Goal: Task Accomplishment & Management: Use online tool/utility

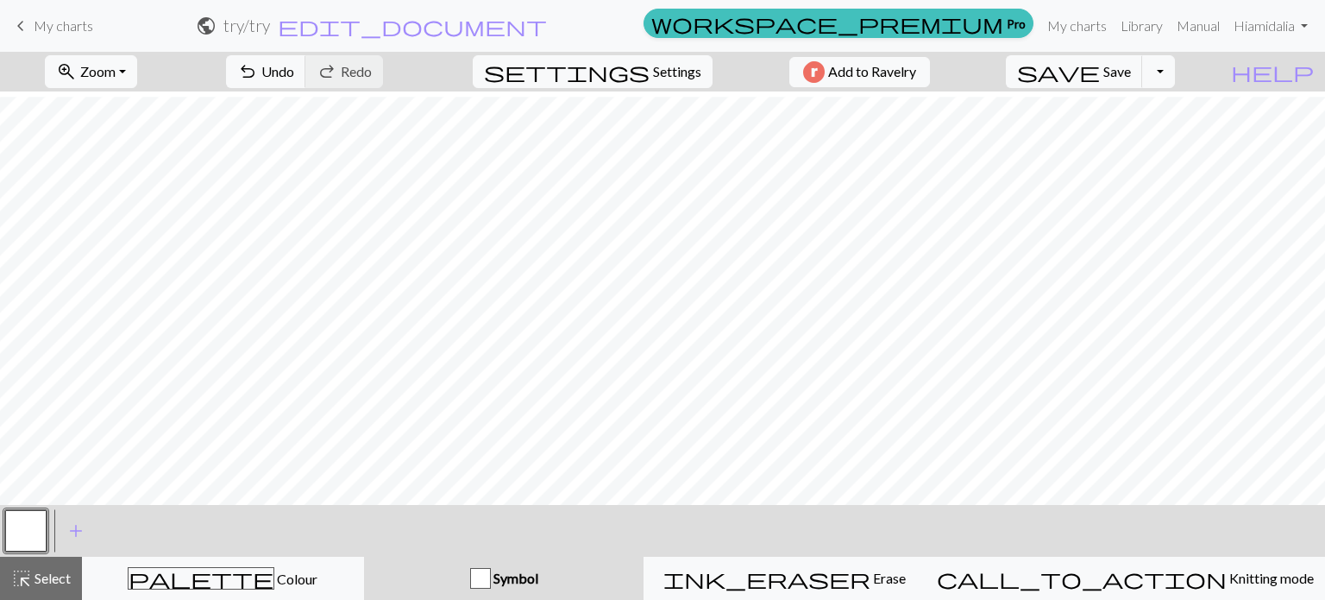
scroll to position [194, 0]
click at [663, 72] on span "Settings" at bounding box center [677, 71] width 48 height 21
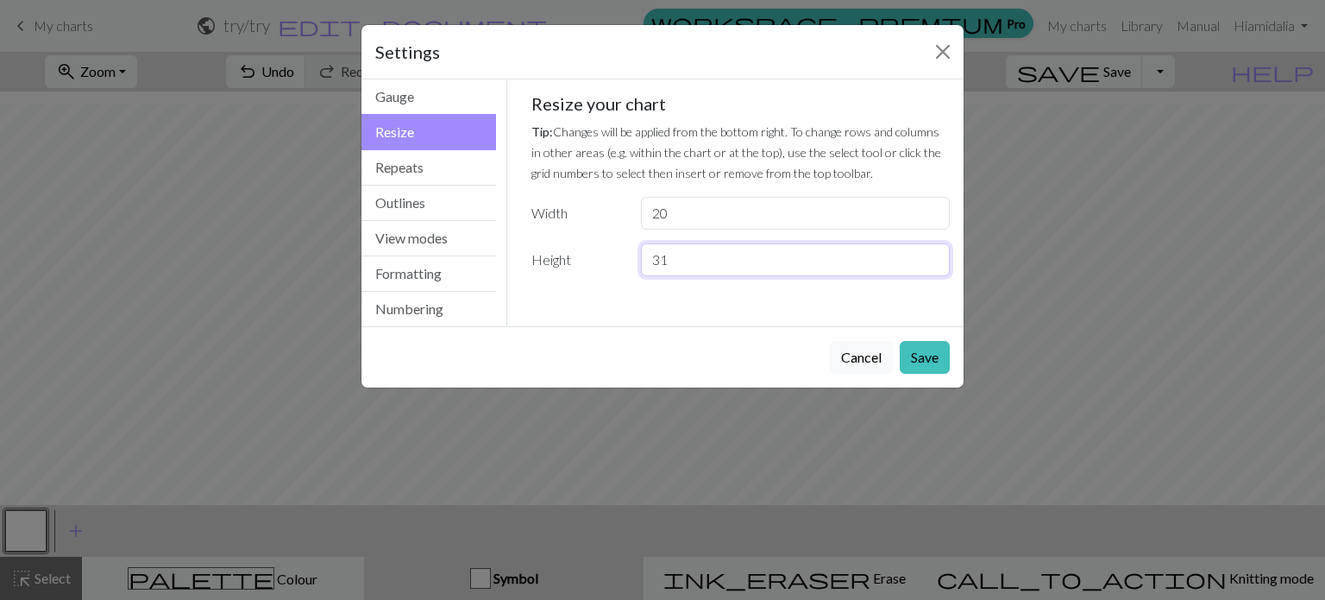
click at [934, 255] on input "31" at bounding box center [795, 259] width 309 height 33
click at [934, 255] on input "32" at bounding box center [795, 259] width 309 height 33
click at [934, 255] on input "33" at bounding box center [795, 259] width 309 height 33
click at [934, 255] on input "34" at bounding box center [795, 259] width 309 height 33
click at [934, 255] on input "35" at bounding box center [795, 259] width 309 height 33
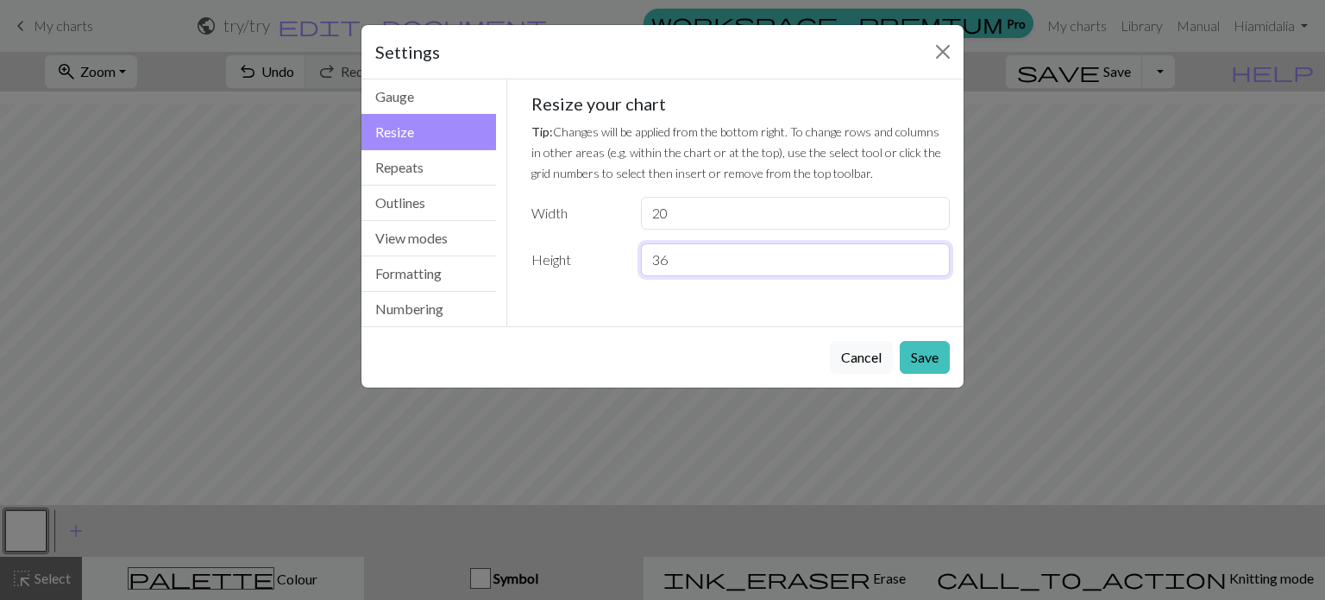
type input "36"
click at [934, 255] on input "36" at bounding box center [795, 259] width 309 height 33
click at [935, 351] on button "Save" at bounding box center [925, 357] width 50 height 33
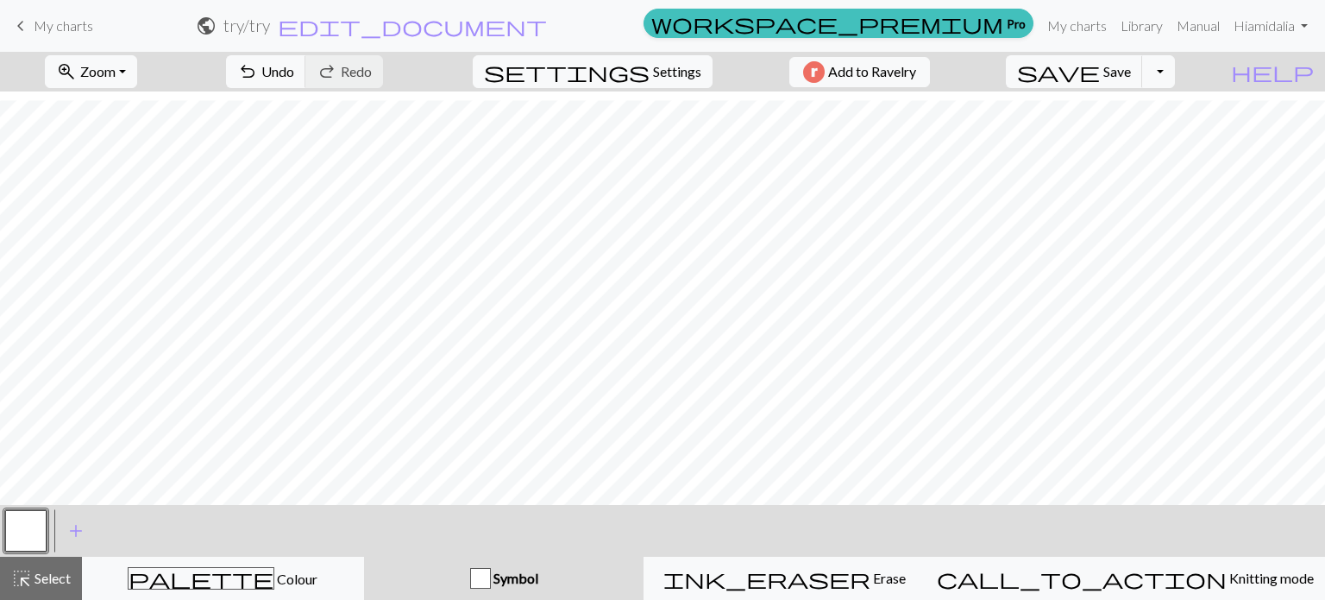
scroll to position [298, 0]
click at [69, 532] on span "add" at bounding box center [76, 531] width 21 height 24
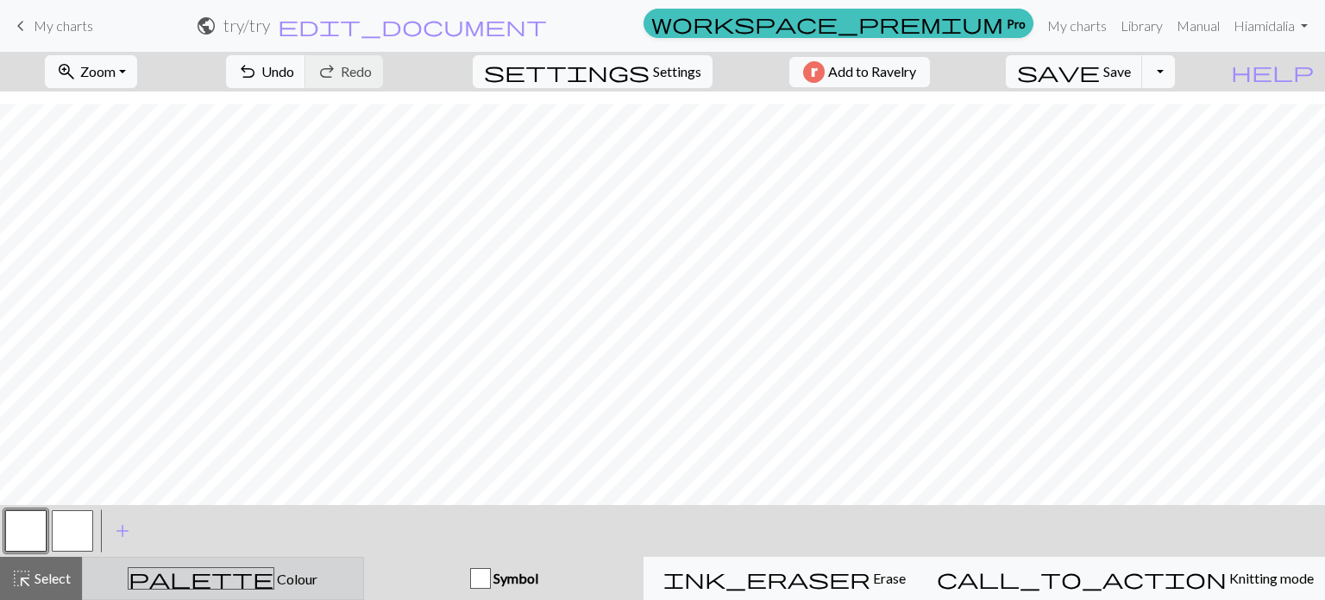
click at [211, 574] on span "palette" at bounding box center [201, 578] width 145 height 24
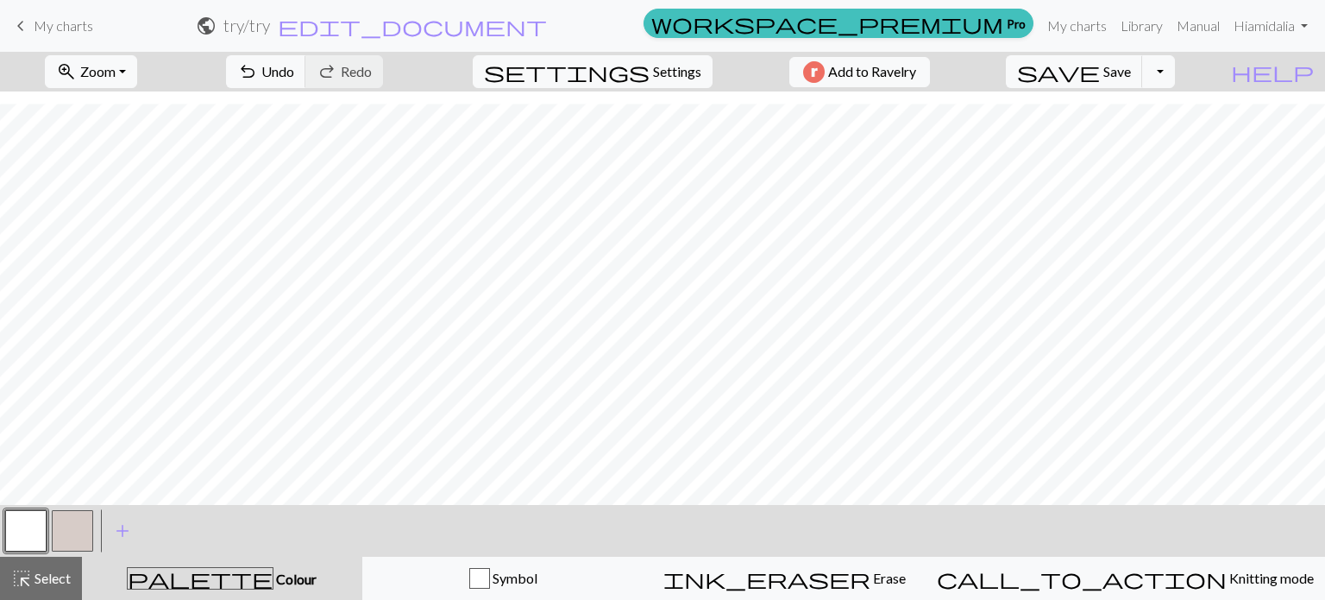
click at [69, 527] on button "button" at bounding box center [72, 530] width 41 height 41
click at [653, 64] on span "Settings" at bounding box center [677, 71] width 48 height 21
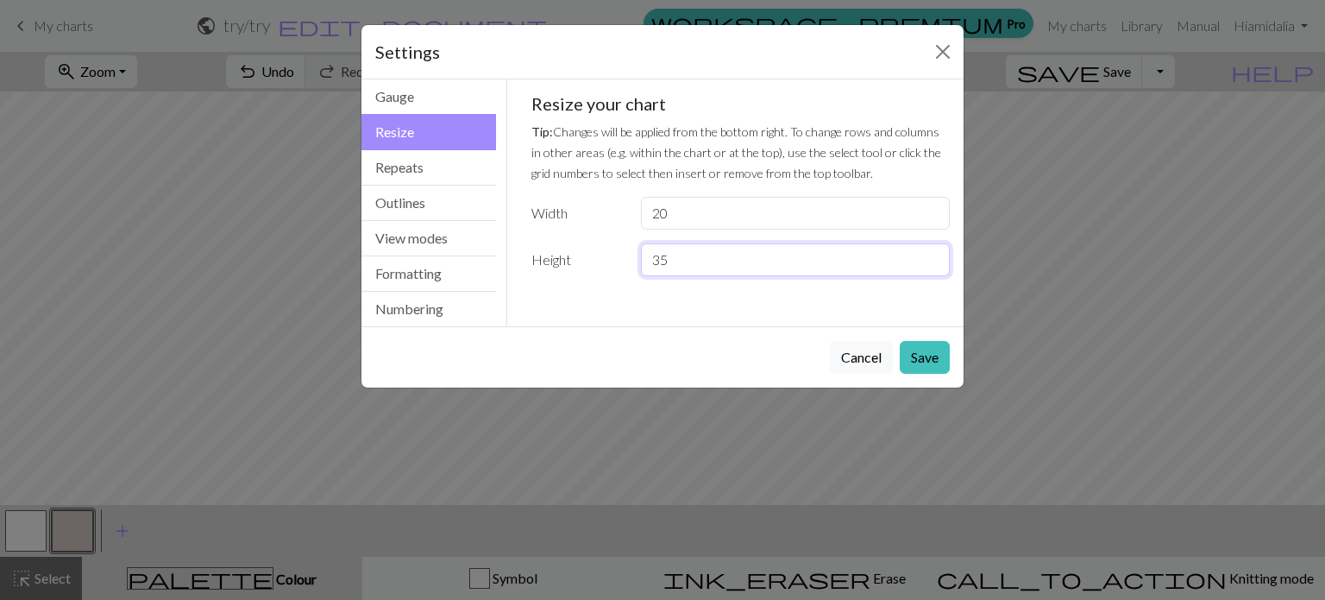
click at [933, 265] on input "35" at bounding box center [795, 259] width 309 height 33
click at [933, 265] on input "34" at bounding box center [795, 259] width 309 height 33
click at [933, 265] on input "33" at bounding box center [795, 259] width 309 height 33
click at [933, 265] on input "32" at bounding box center [795, 259] width 309 height 33
type input "31"
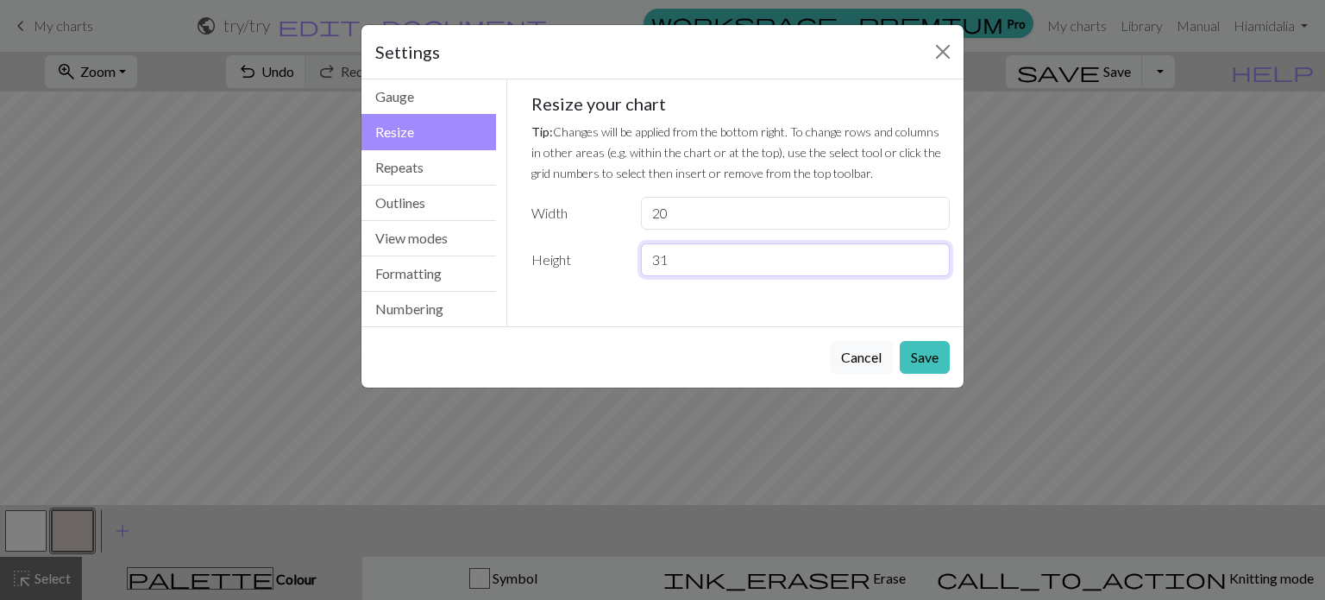
click at [933, 265] on input "31" at bounding box center [795, 259] width 309 height 33
click at [919, 355] on button "Save" at bounding box center [925, 357] width 50 height 33
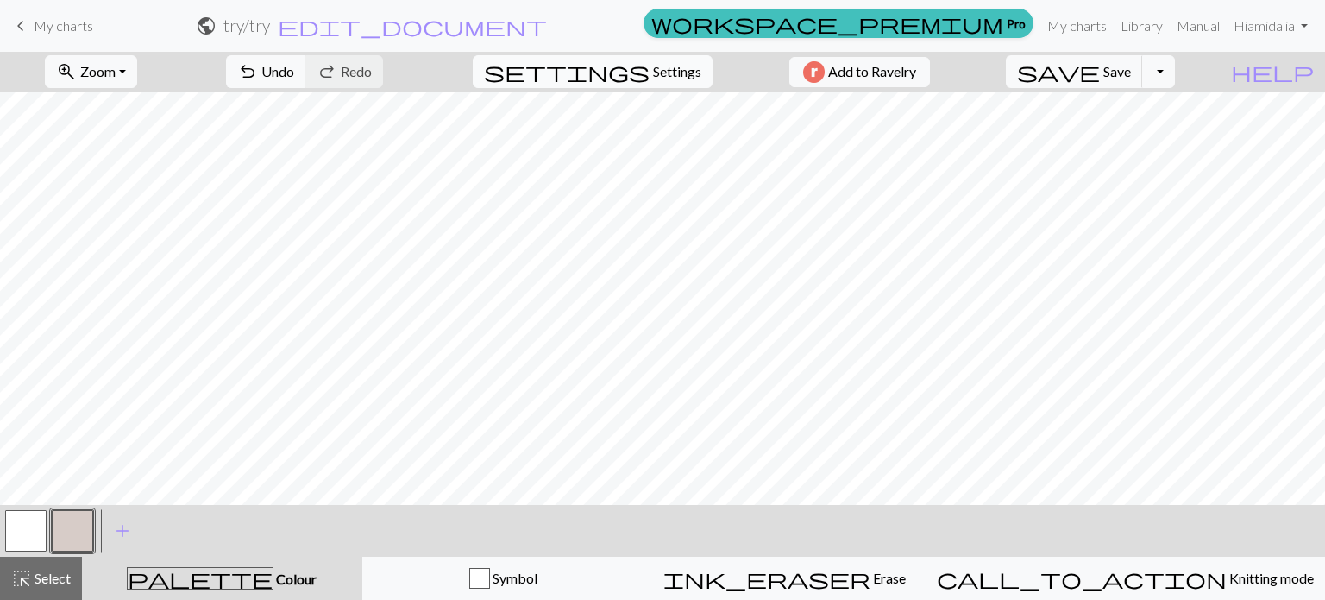
click at [630, 73] on span "settings" at bounding box center [567, 72] width 166 height 24
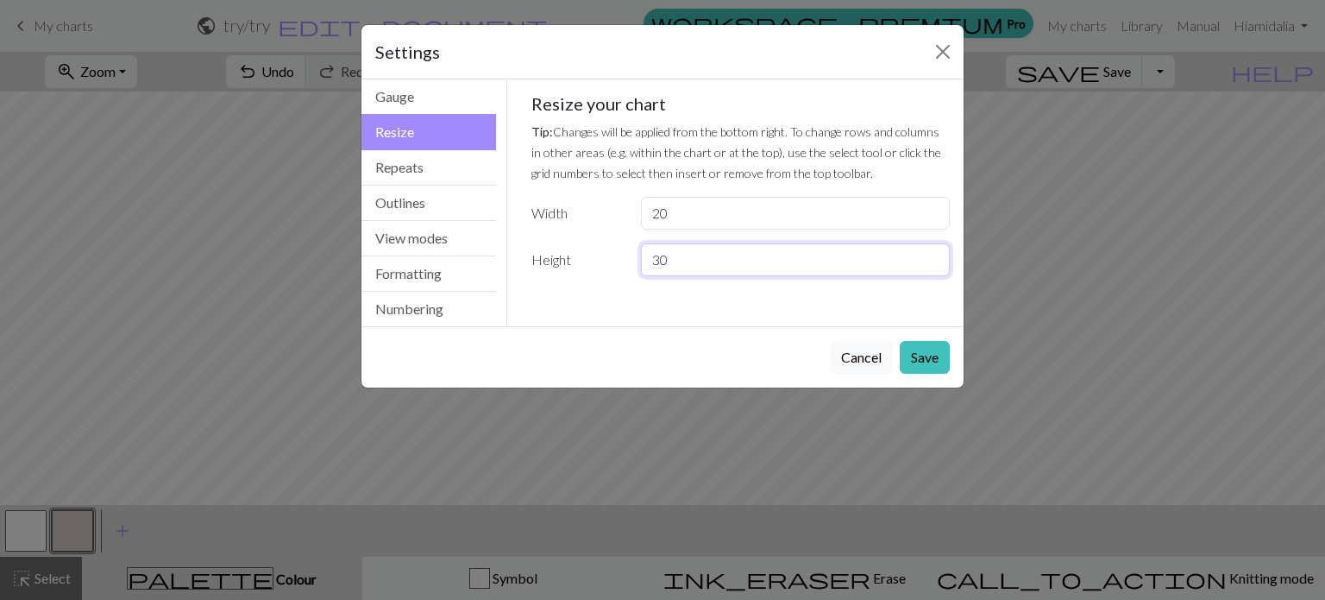
click at [934, 268] on input "30" at bounding box center [795, 259] width 309 height 33
type input "29"
click at [934, 268] on input "29" at bounding box center [795, 259] width 309 height 33
click at [929, 346] on button "Save" at bounding box center [925, 357] width 50 height 33
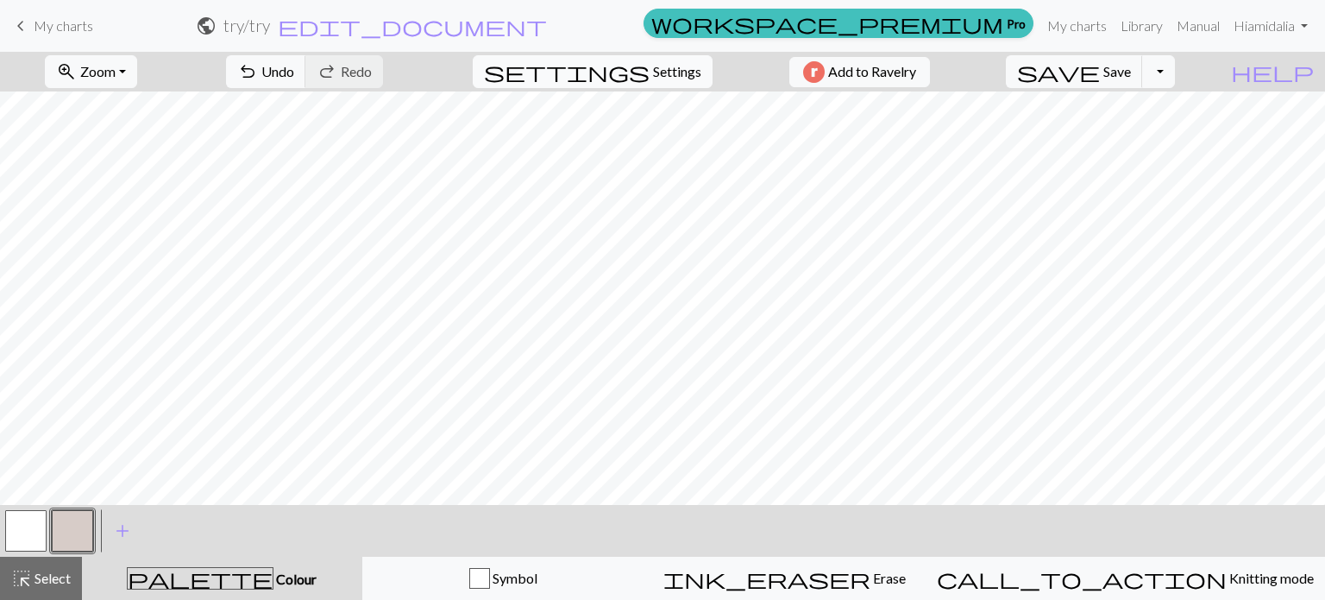
click at [651, 60] on button "settings Settings" at bounding box center [593, 71] width 240 height 33
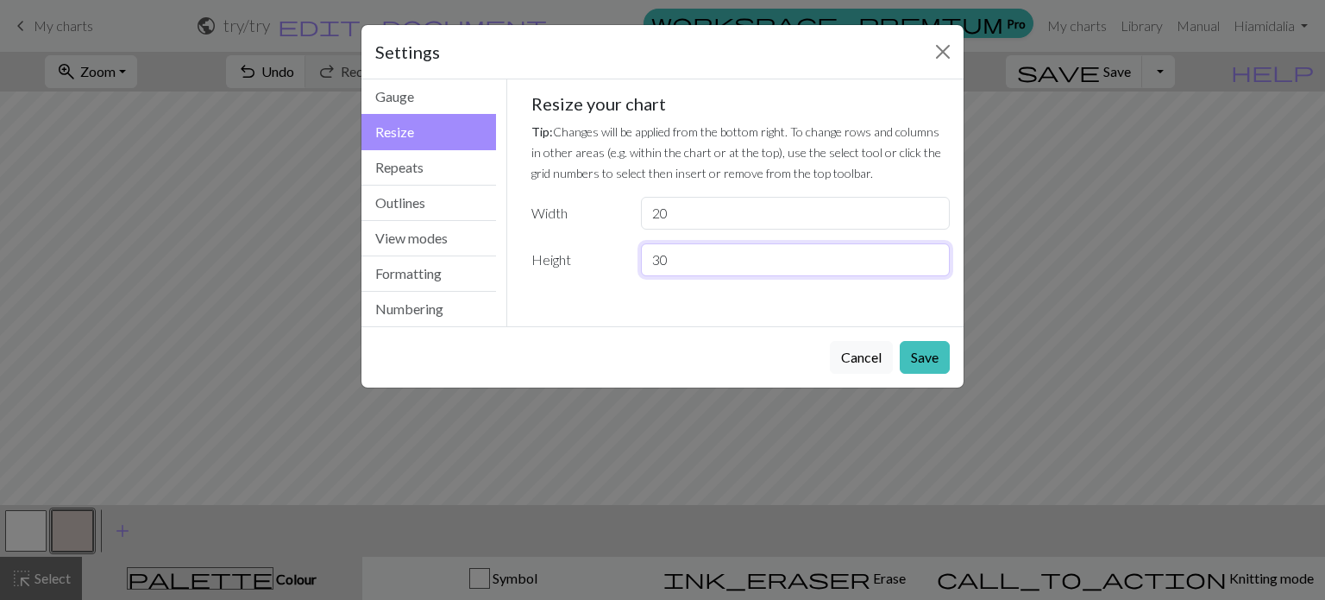
click at [930, 256] on input "30" at bounding box center [795, 259] width 309 height 33
type input "31"
click at [930, 256] on input "31" at bounding box center [795, 259] width 309 height 33
click at [941, 360] on button "Save" at bounding box center [925, 357] width 50 height 33
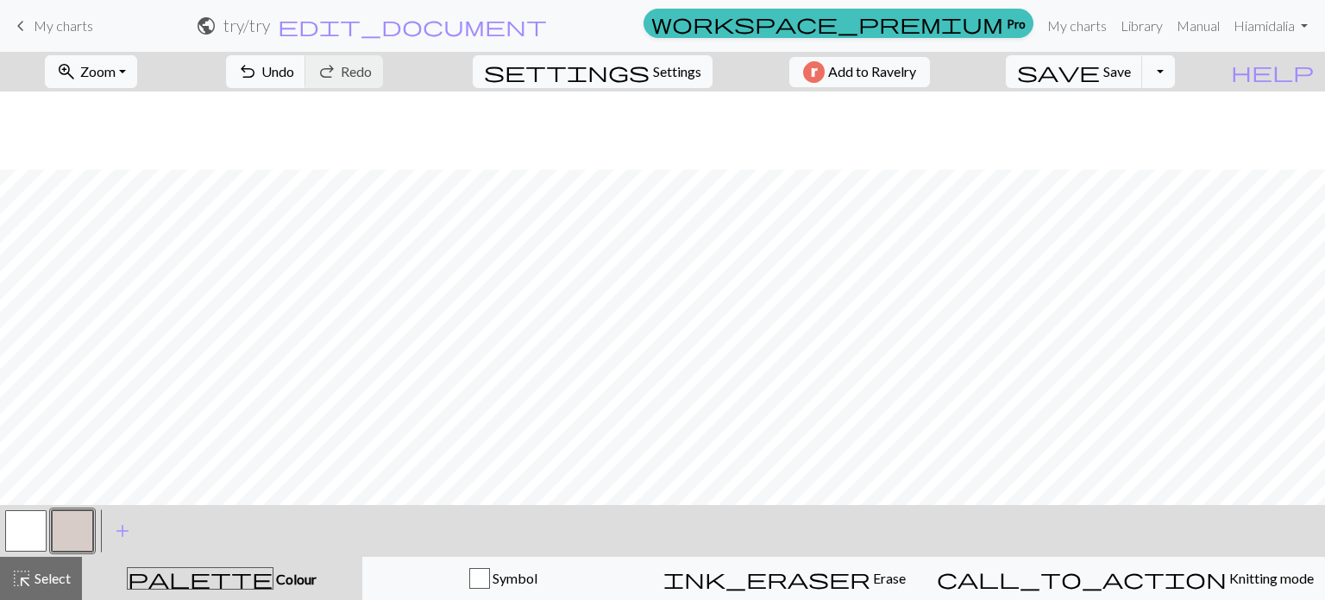
scroll to position [211, 0]
click at [72, 520] on button "button" at bounding box center [72, 530] width 41 height 41
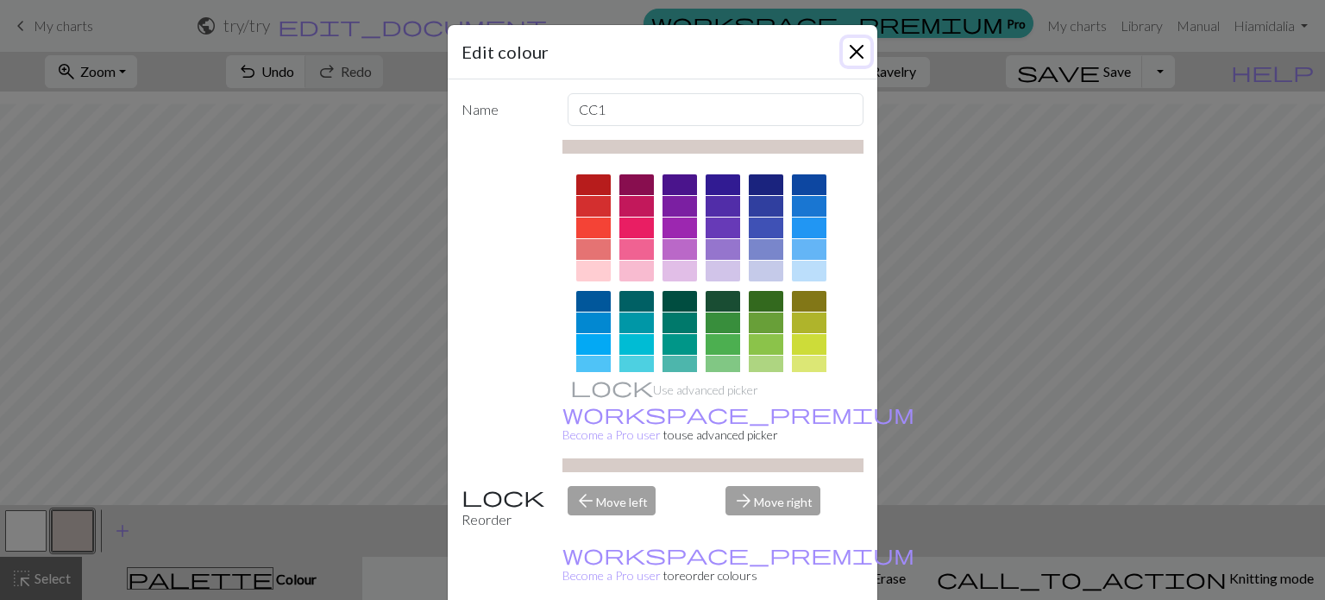
drag, startPoint x: 843, startPoint y: 50, endPoint x: 808, endPoint y: 60, distance: 36.9
click at [843, 49] on button "Close" at bounding box center [857, 52] width 28 height 28
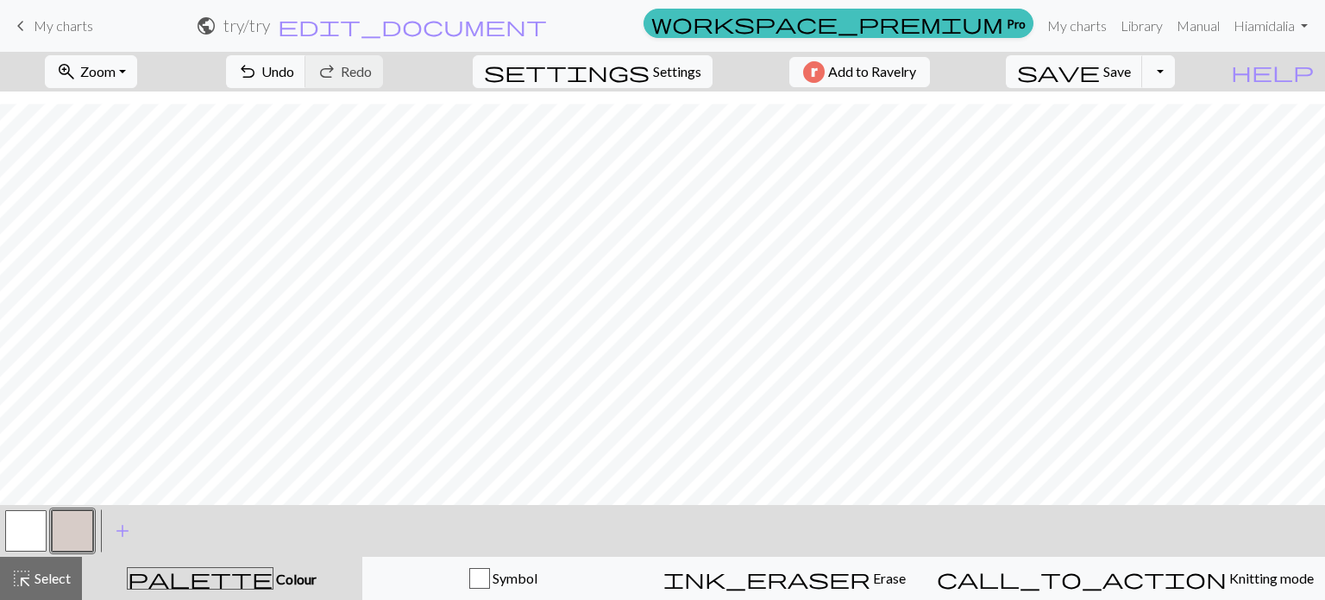
click at [77, 537] on button "button" at bounding box center [72, 530] width 41 height 41
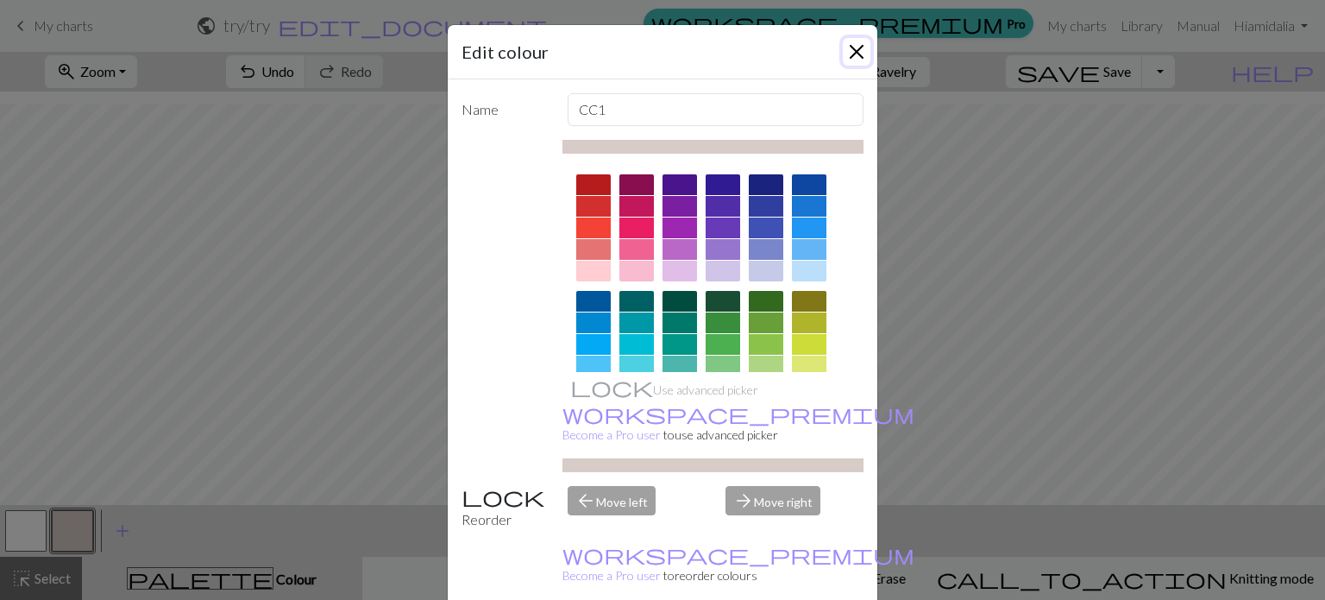
click at [845, 51] on button "Close" at bounding box center [857, 52] width 28 height 28
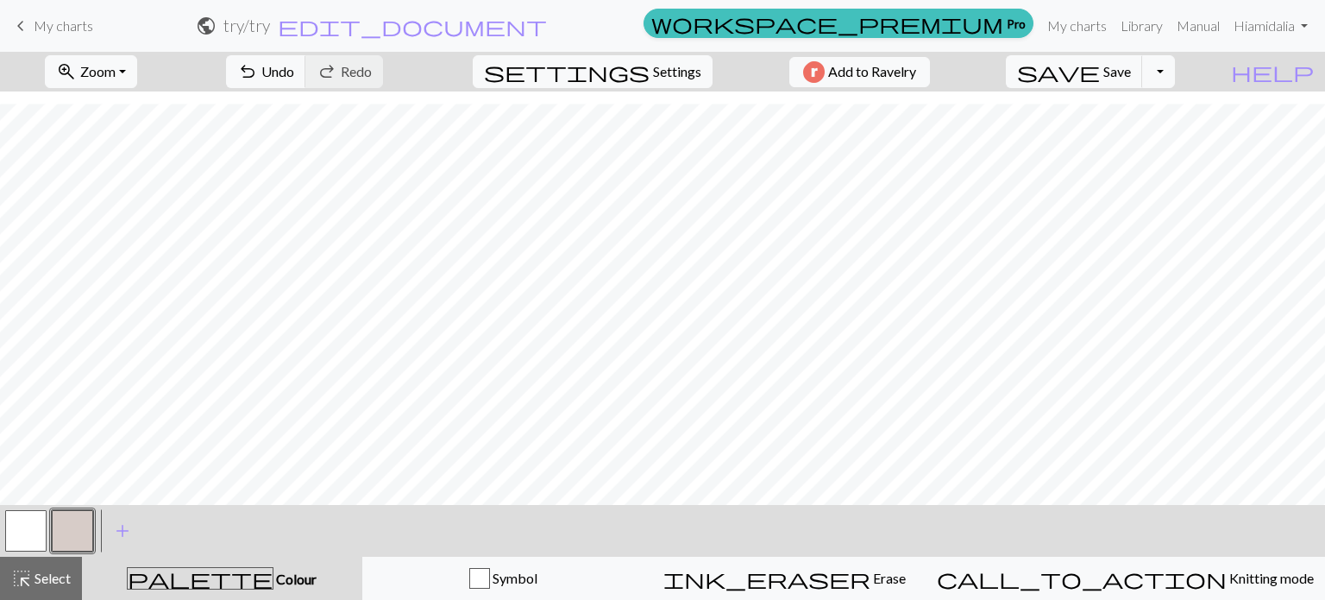
click at [23, 526] on button "button" at bounding box center [25, 530] width 41 height 41
click at [77, 532] on button "button" at bounding box center [72, 530] width 41 height 41
click at [294, 75] on span "Undo" at bounding box center [277, 71] width 33 height 16
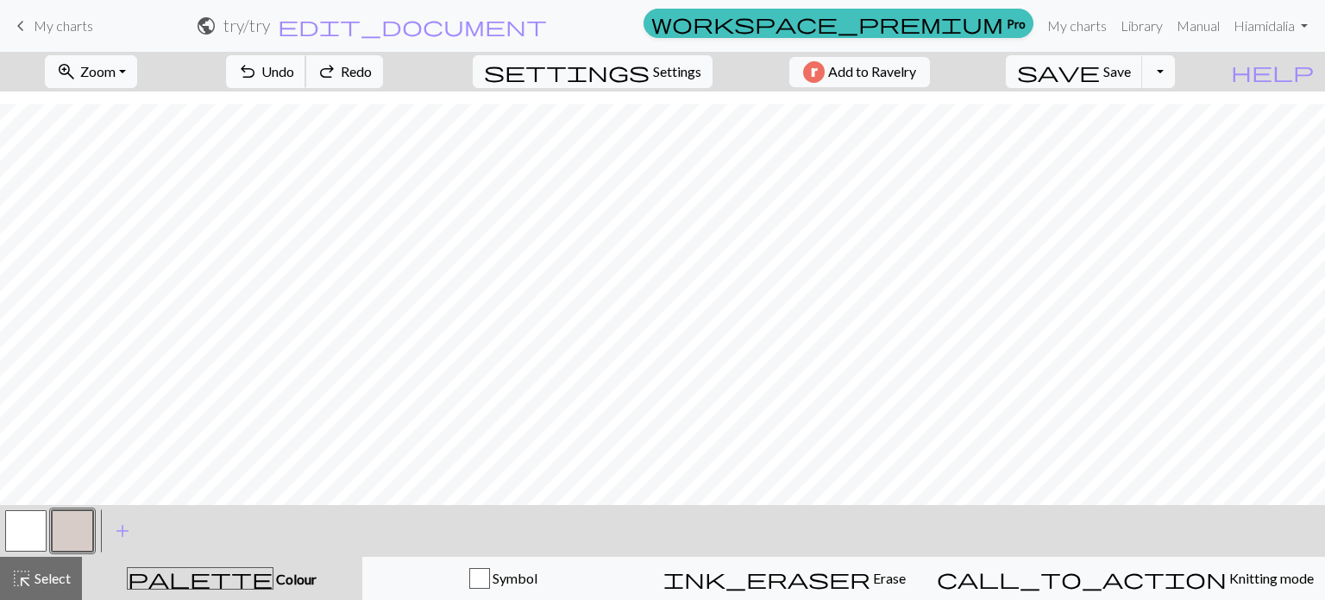
click at [294, 75] on span "Undo" at bounding box center [277, 71] width 33 height 16
click at [26, 525] on button "button" at bounding box center [25, 530] width 41 height 41
click at [66, 527] on button "button" at bounding box center [72, 530] width 41 height 41
click at [294, 75] on span "Undo" at bounding box center [277, 71] width 33 height 16
click at [31, 510] on button "button" at bounding box center [25, 530] width 41 height 41
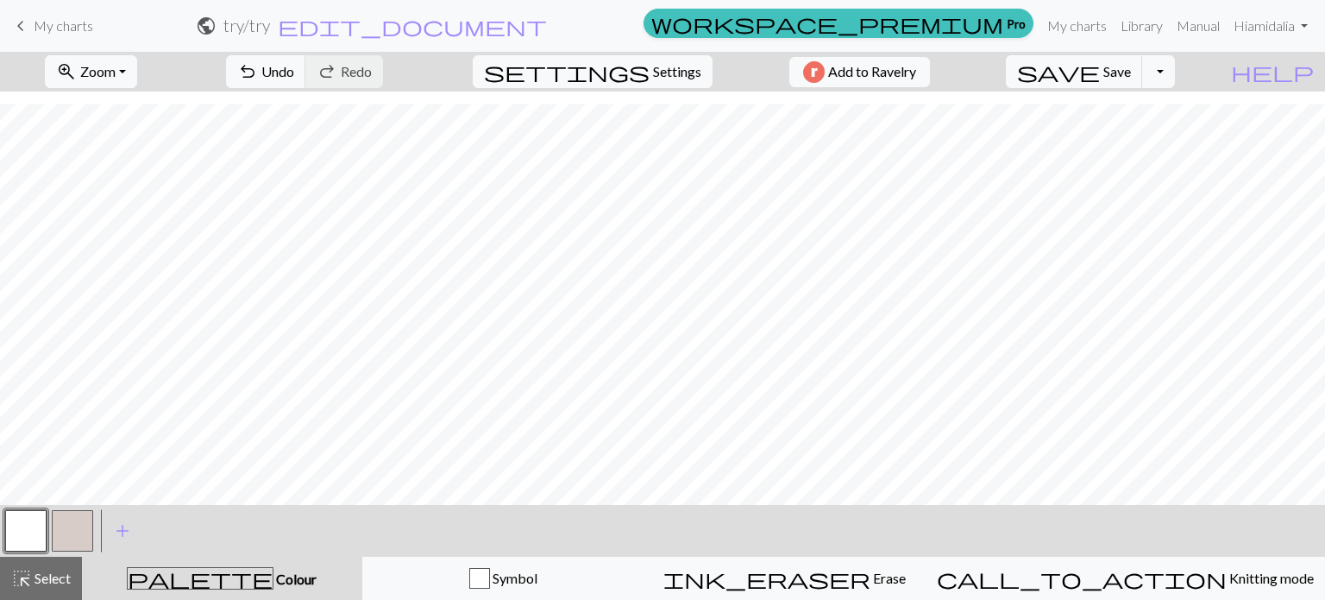
click at [66, 538] on button "button" at bounding box center [72, 530] width 41 height 41
click at [20, 517] on button "button" at bounding box center [25, 530] width 41 height 41
click at [77, 533] on button "button" at bounding box center [72, 530] width 41 height 41
drag, startPoint x: 28, startPoint y: 532, endPoint x: 225, endPoint y: 492, distance: 201.7
click at [28, 532] on button "button" at bounding box center [25, 530] width 41 height 41
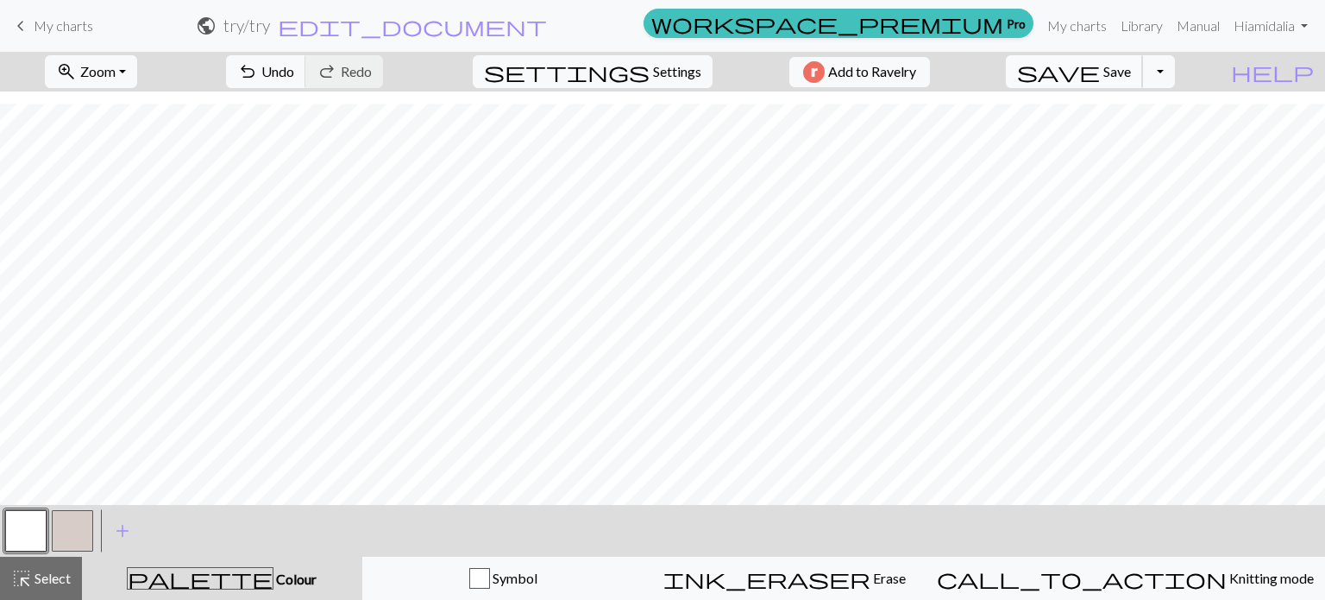
click at [1131, 66] on span "Save" at bounding box center [1118, 71] width 28 height 16
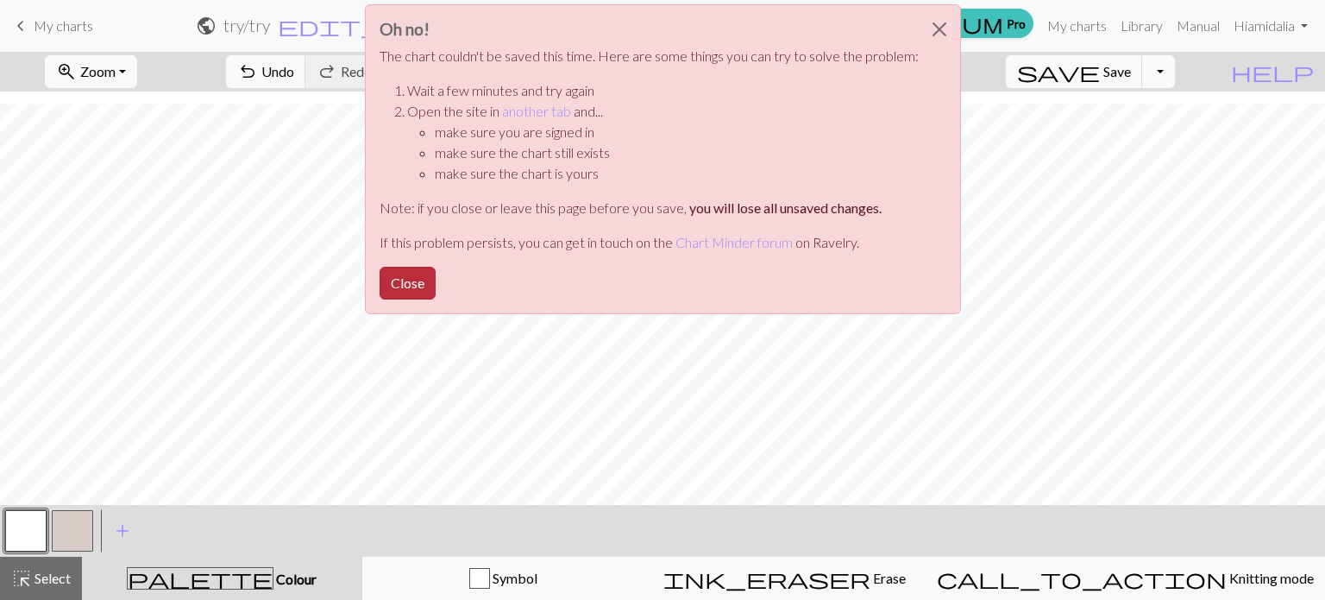
click at [414, 275] on button "Close" at bounding box center [408, 283] width 56 height 33
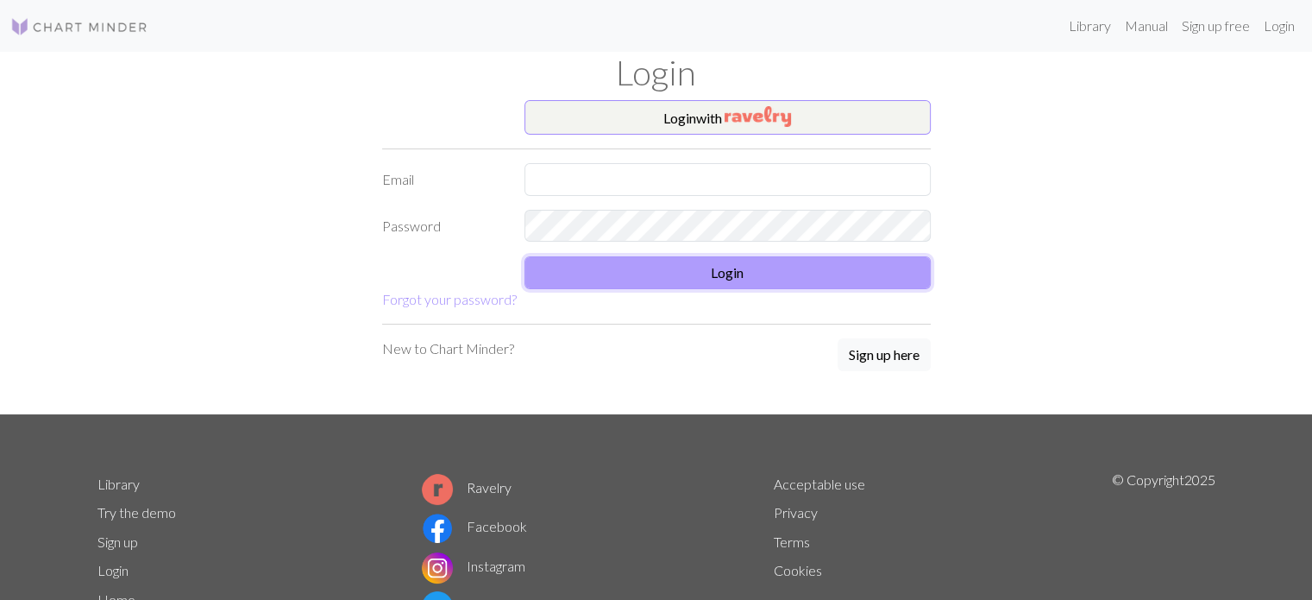
click at [717, 271] on button "Login" at bounding box center [728, 272] width 406 height 33
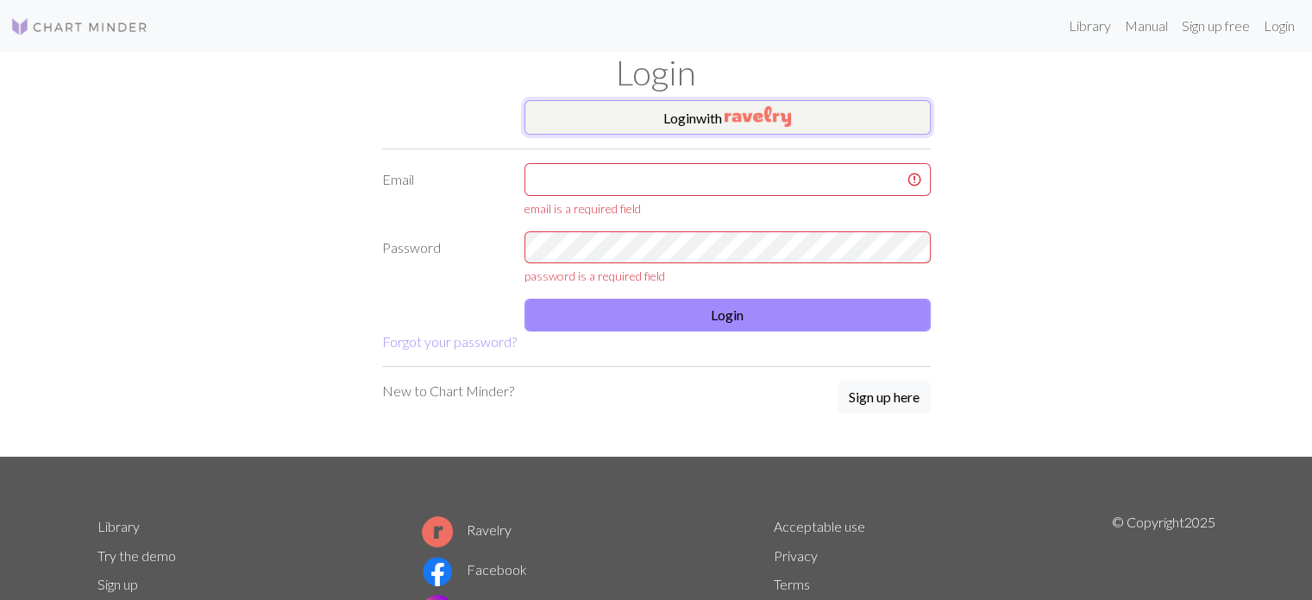
click at [694, 116] on button "Login with" at bounding box center [728, 117] width 406 height 35
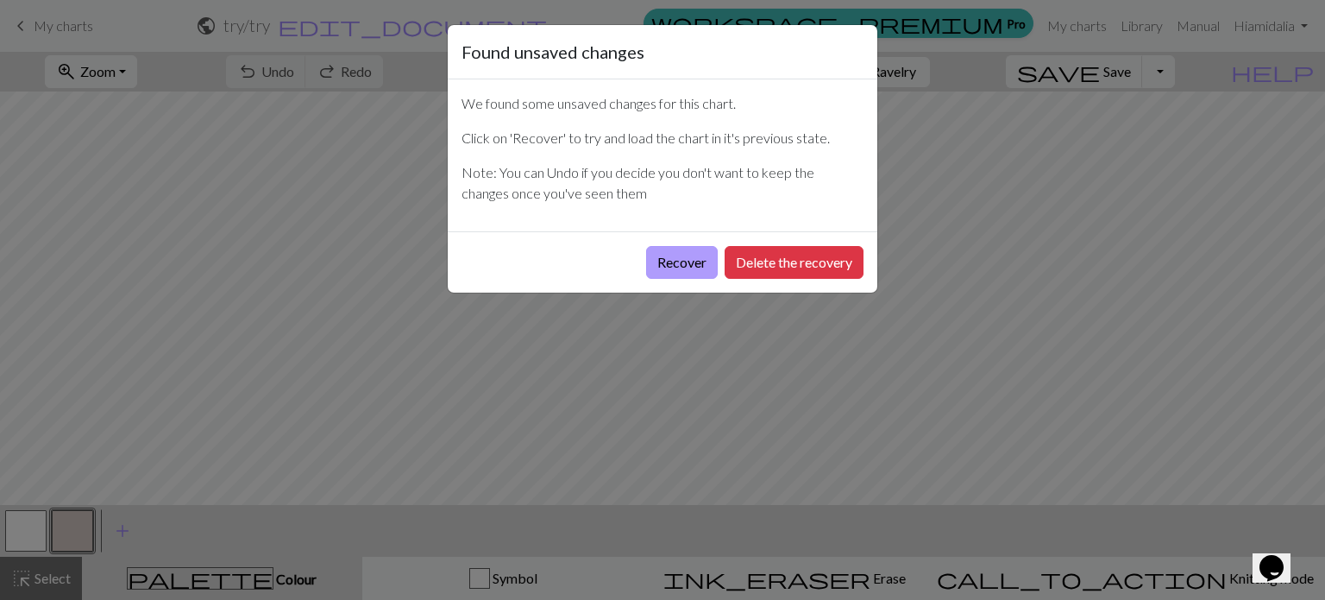
click at [680, 266] on button "Recover" at bounding box center [682, 262] width 72 height 33
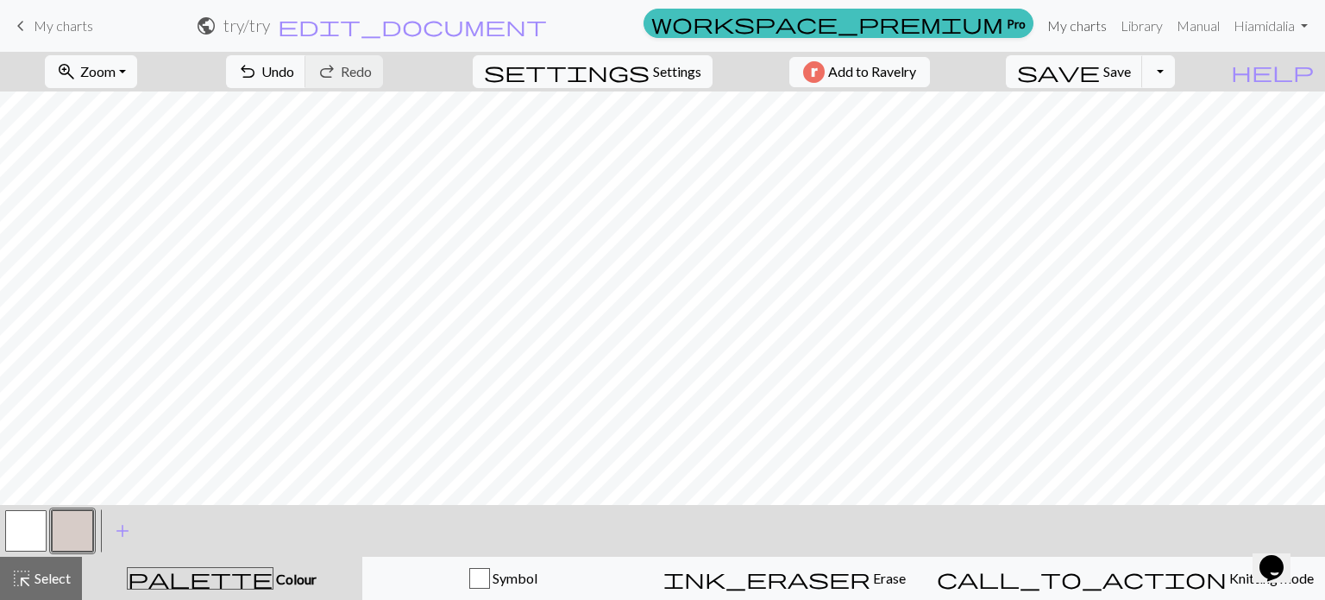
drag, startPoint x: 1076, startPoint y: 16, endPoint x: 743, endPoint y: 63, distance: 336.3
click at [1076, 16] on link "My charts" at bounding box center [1077, 26] width 73 height 35
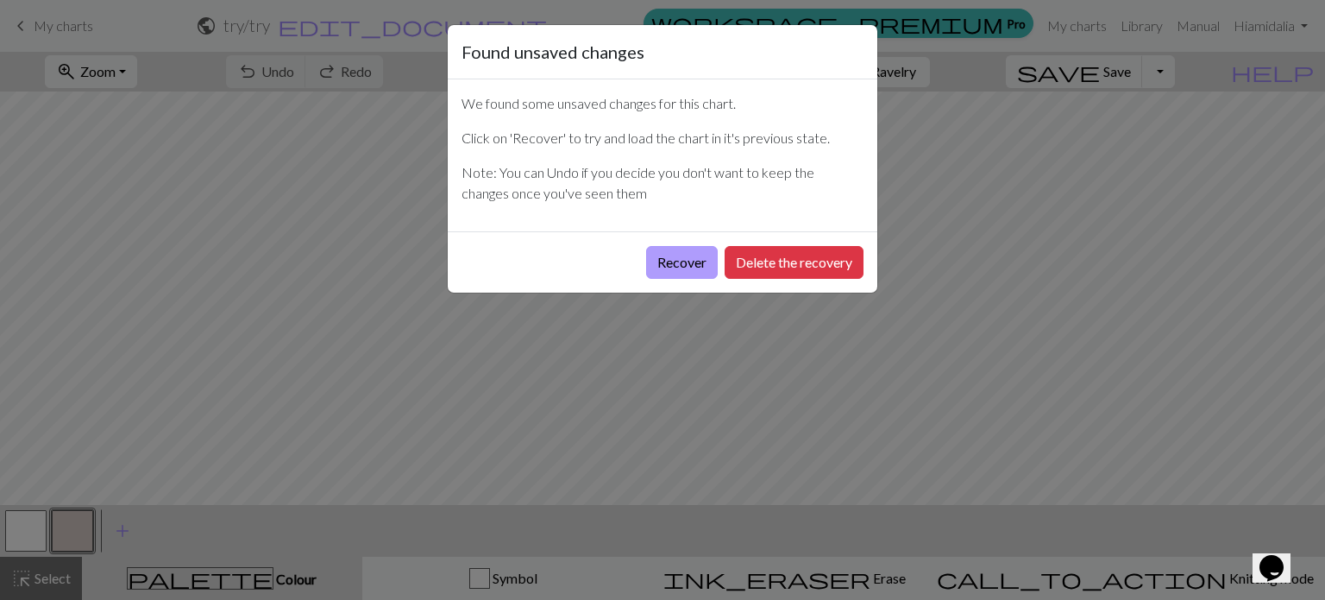
click at [679, 258] on button "Recover" at bounding box center [682, 262] width 72 height 33
